Goal: Task Accomplishment & Management: Use online tool/utility

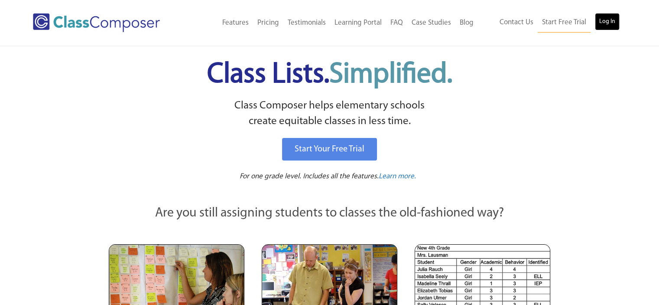
click at [603, 24] on link "Log In" at bounding box center [607, 21] width 25 height 17
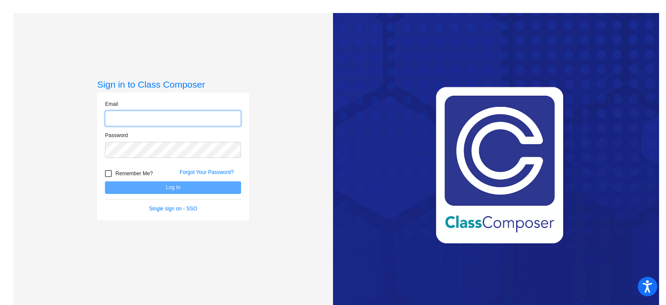
type input "mauruss@slcs.us"
click at [174, 183] on button "Log In" at bounding box center [173, 187] width 136 height 13
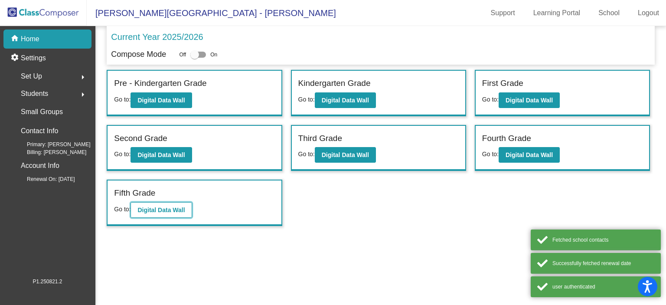
click at [166, 206] on b "Digital Data Wall" at bounding box center [160, 209] width 47 height 7
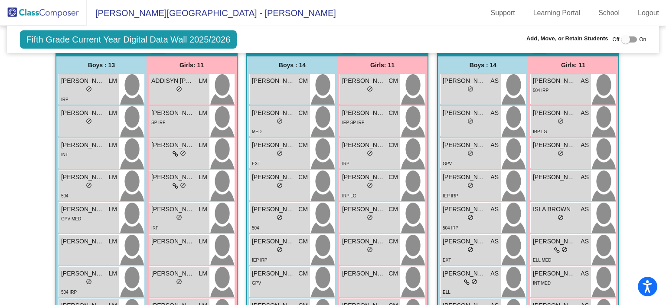
scroll to position [175, 0]
